Goal: Information Seeking & Learning: Learn about a topic

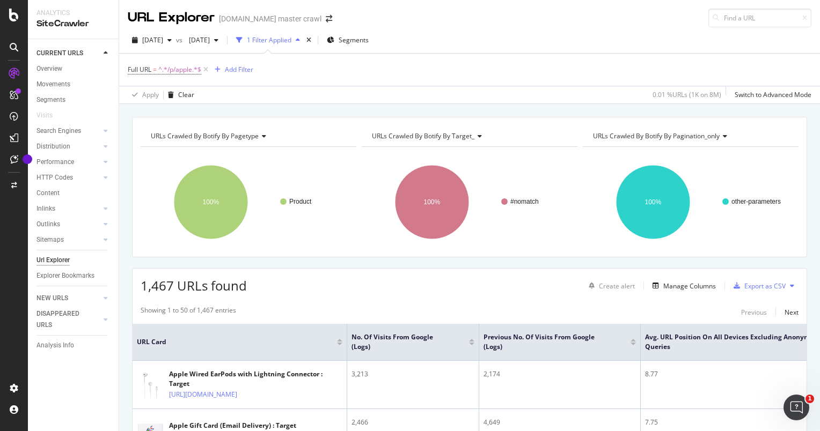
scroll to position [618, 0]
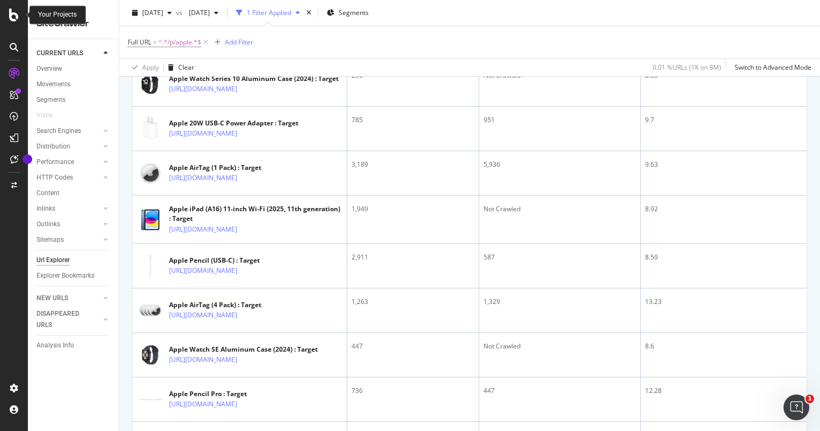
click at [13, 17] on icon at bounding box center [14, 15] width 10 height 13
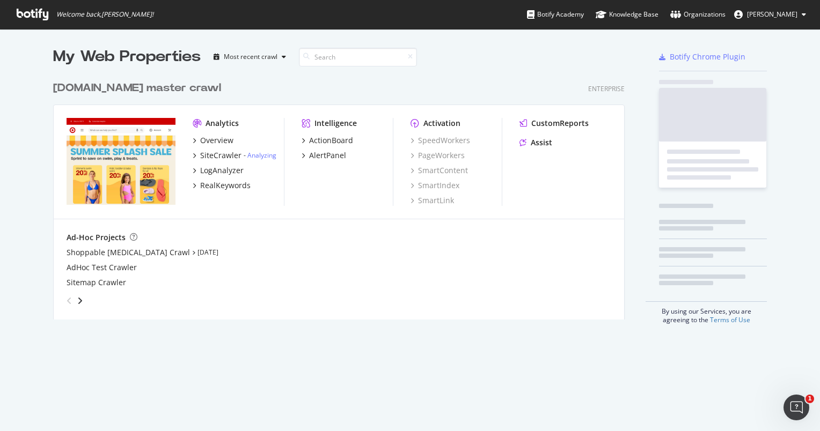
scroll to position [423, 803]
click at [211, 142] on div "Overview" at bounding box center [216, 140] width 33 height 11
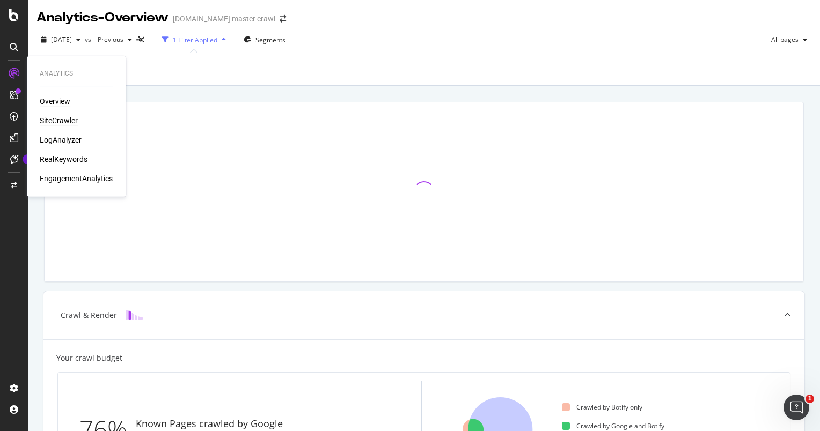
click at [57, 126] on div "SiteCrawler" at bounding box center [59, 120] width 38 height 11
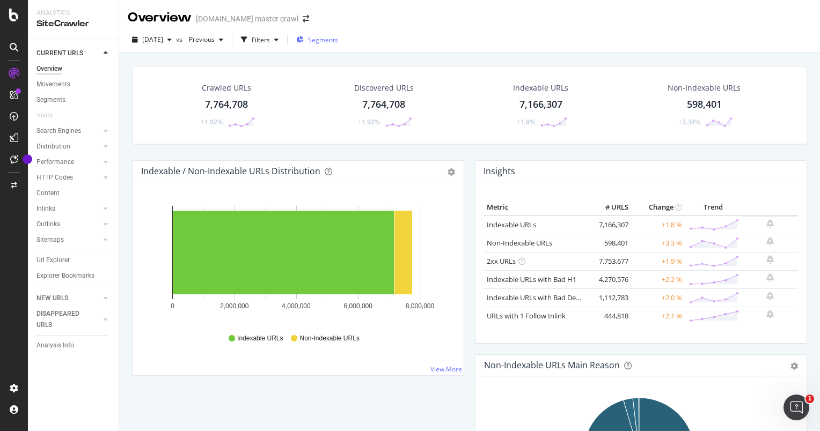
click at [333, 45] on div "Segments" at bounding box center [317, 40] width 42 height 16
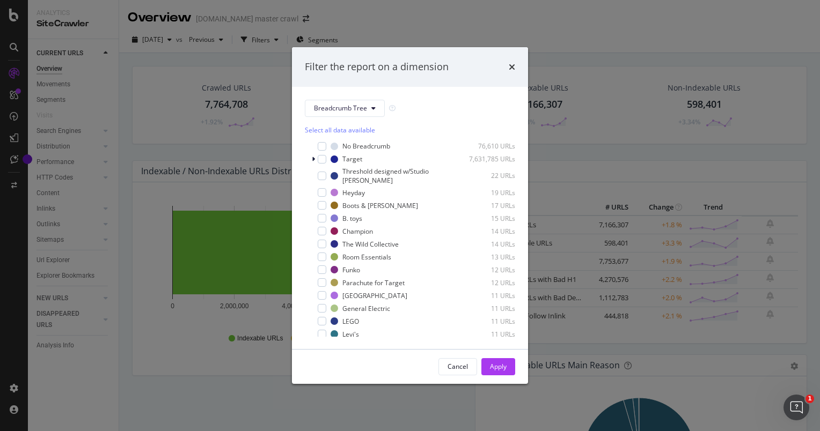
click at [506, 68] on div "Filter the report on a dimension" at bounding box center [410, 67] width 210 height 14
click at [512, 68] on icon "times" at bounding box center [512, 67] width 6 height 9
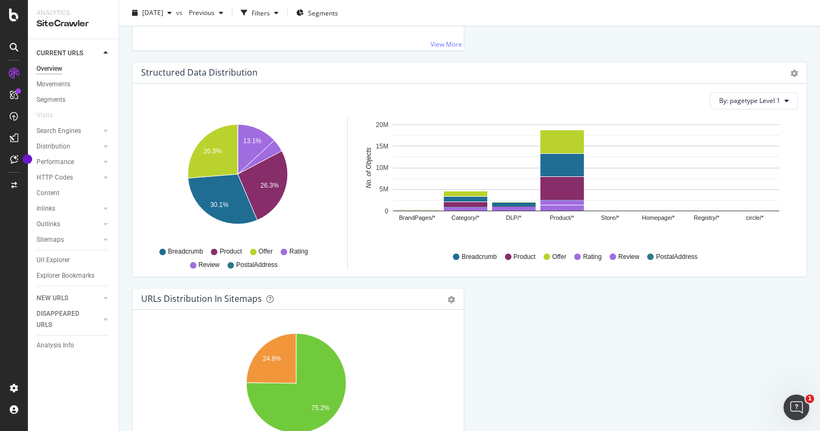
scroll to position [1197, 0]
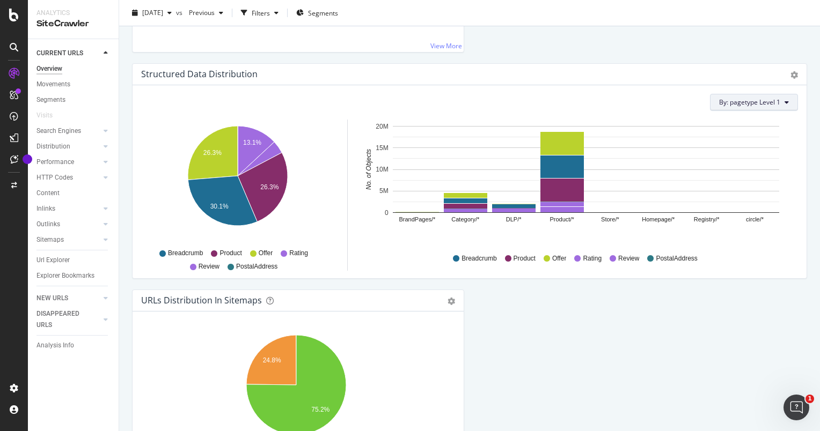
click at [762, 100] on span "By: pagetype Level 1" at bounding box center [749, 102] width 61 height 9
click at [554, 82] on div "Structured Data Distribution Pie Chart (by Percentage) Table Export as CSV" at bounding box center [470, 74] width 674 height 21
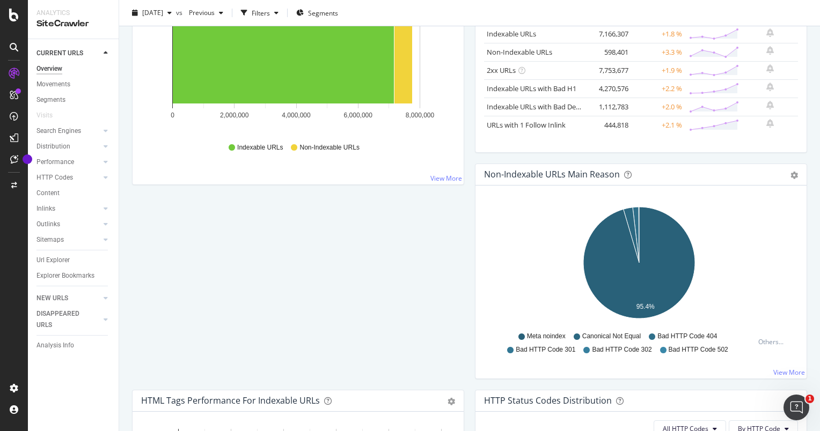
scroll to position [0, 0]
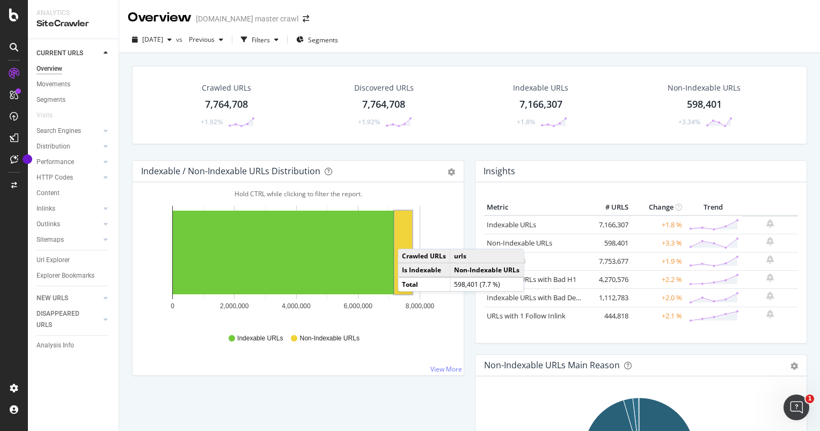
click at [464, 86] on div "Indexable URLs 7,166,307 +1.8%" at bounding box center [541, 105] width 155 height 56
click at [236, 92] on div "Crawled URLs" at bounding box center [226, 88] width 49 height 11
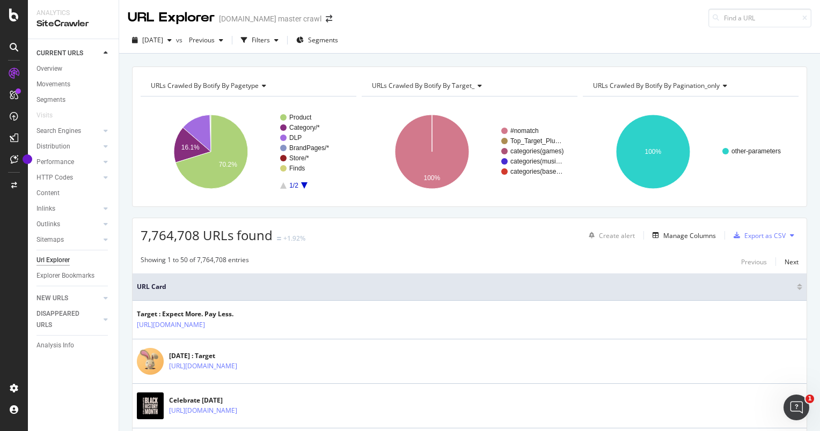
click at [303, 188] on rect "A chart." at bounding box center [311, 151] width 63 height 75
